Goal: Navigation & Orientation: Find specific page/section

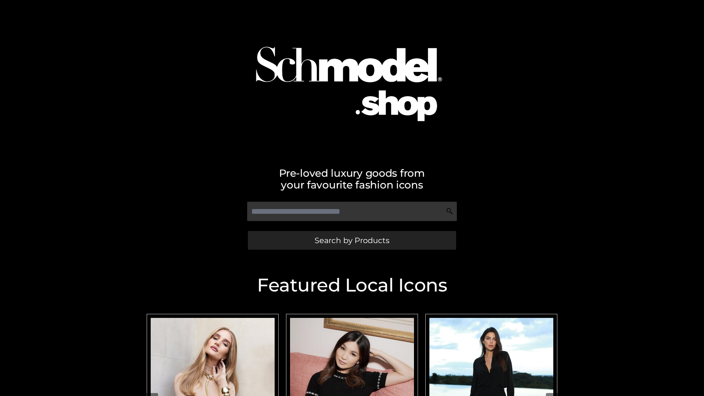
click at [352, 240] on span "Search by Products" at bounding box center [352, 241] width 75 height 8
